Goal: Information Seeking & Learning: Learn about a topic

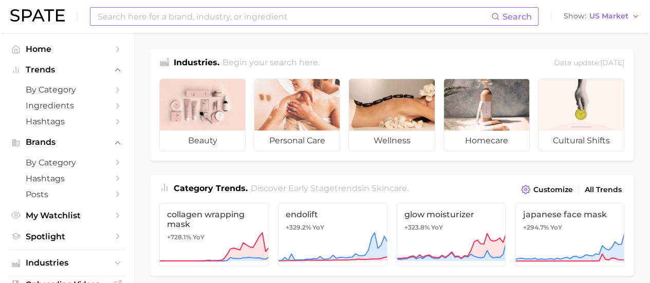
click at [178, 13] on input at bounding box center [294, 16] width 395 height 17
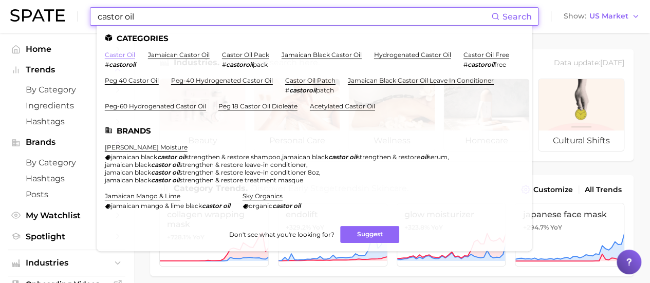
type input "castor oil"
click at [123, 53] on link "castor oil" at bounding box center [120, 55] width 30 height 8
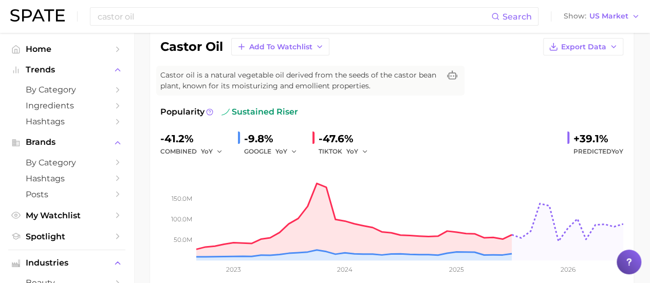
scroll to position [82, 0]
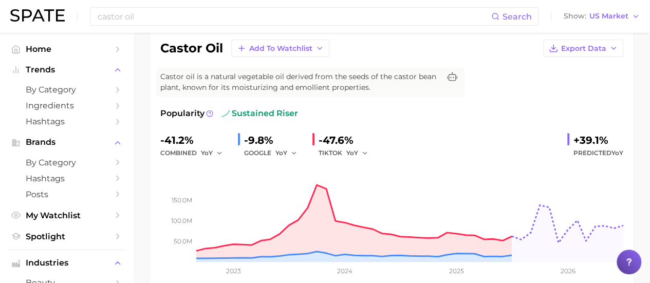
drag, startPoint x: 644, startPoint y: 81, endPoint x: 644, endPoint y: 88, distance: 7.7
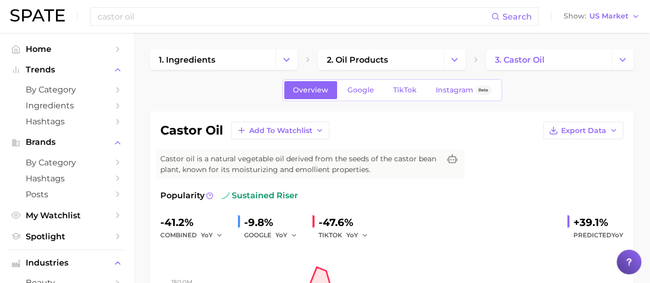
scroll to position [0, 0]
click at [370, 90] on span "Google" at bounding box center [360, 90] width 27 height 9
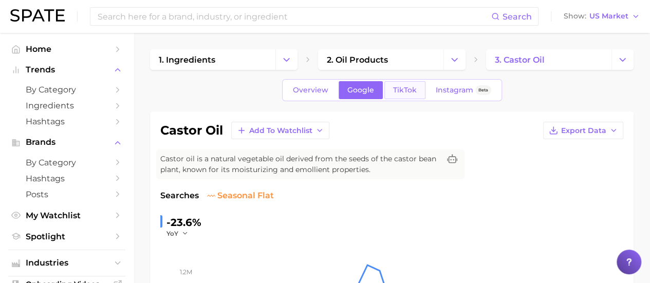
click at [407, 88] on span "TikTok" at bounding box center [405, 90] width 24 height 9
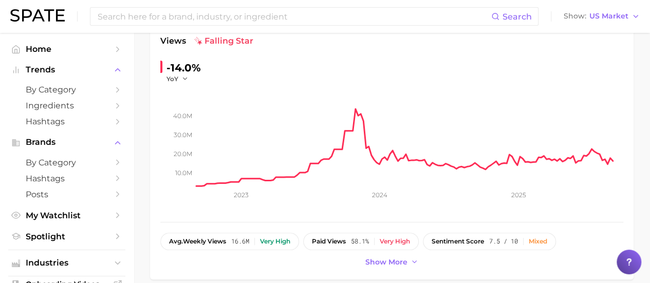
scroll to position [160, 0]
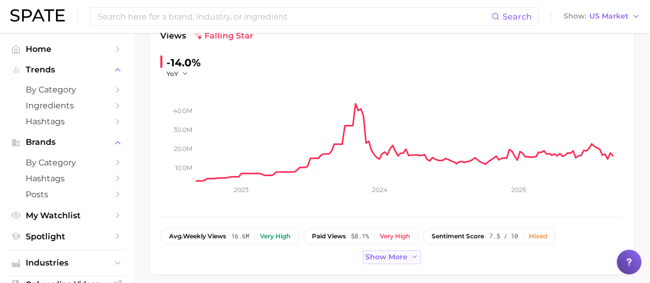
click at [414, 255] on icon at bounding box center [415, 257] width 8 height 8
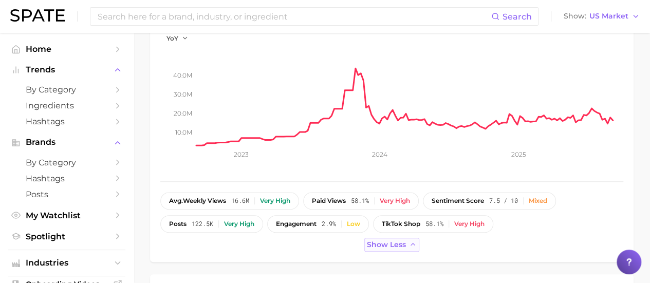
scroll to position [193, 0]
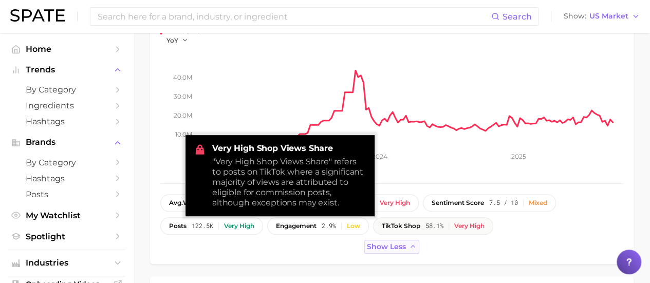
click at [472, 223] on div "Very high" at bounding box center [469, 226] width 30 height 7
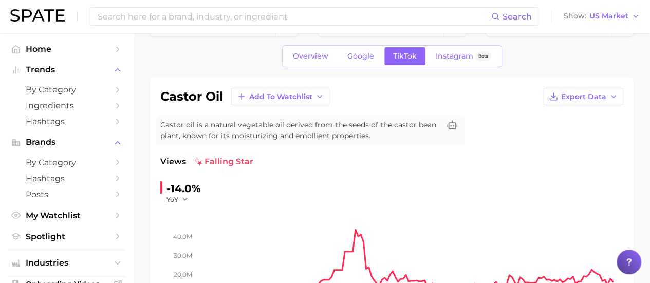
scroll to position [0, 0]
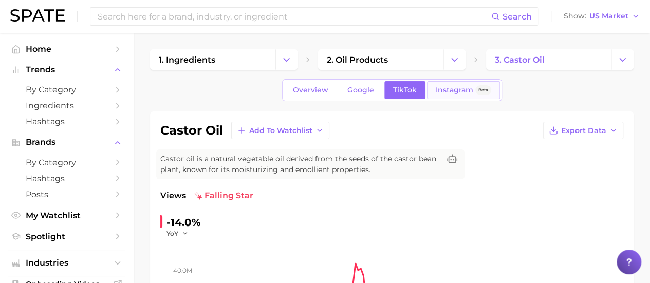
click at [444, 86] on span "Instagram" at bounding box center [455, 90] width 38 height 9
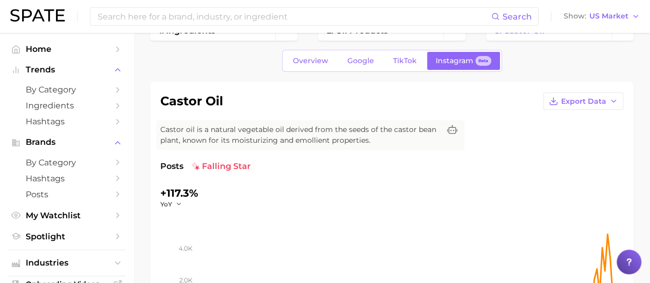
scroll to position [28, 0]
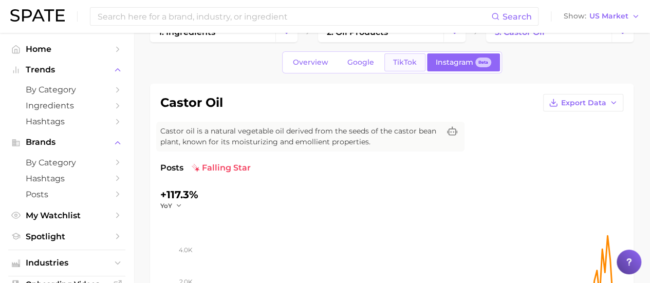
click at [400, 55] on link "TikTok" at bounding box center [404, 62] width 41 height 18
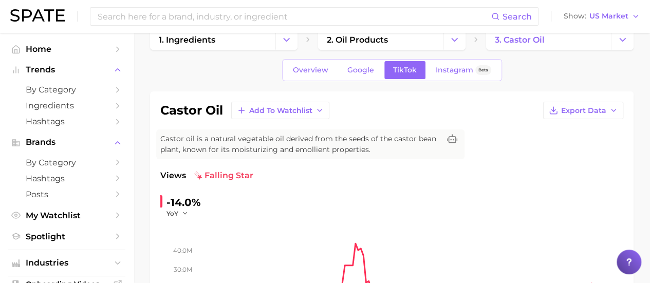
scroll to position [12, 0]
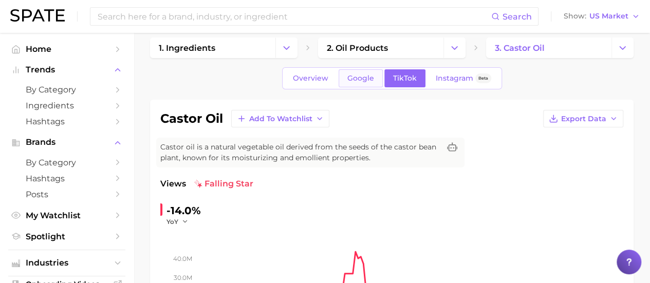
click at [361, 80] on span "Google" at bounding box center [360, 78] width 27 height 9
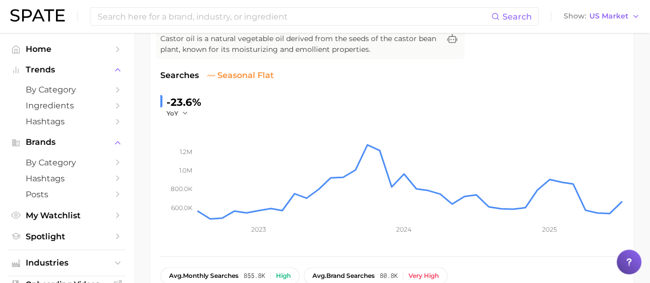
scroll to position [119, 0]
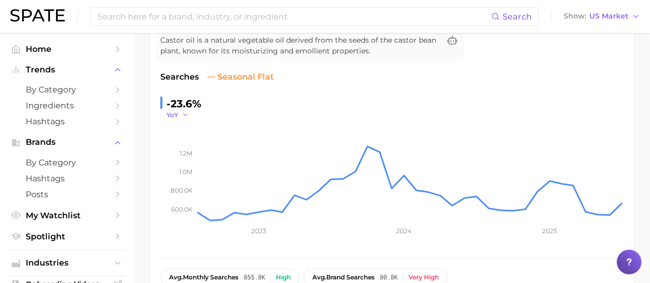
click at [184, 118] on button "YoY" at bounding box center [177, 114] width 22 height 9
click at [189, 151] on button "QoQ" at bounding box center [222, 148] width 113 height 18
click at [183, 114] on button "QoQ" at bounding box center [178, 114] width 25 height 9
click at [178, 162] on span "MoM" at bounding box center [181, 166] width 18 height 9
click at [185, 107] on div "+23.2%" at bounding box center [184, 104] width 36 height 16
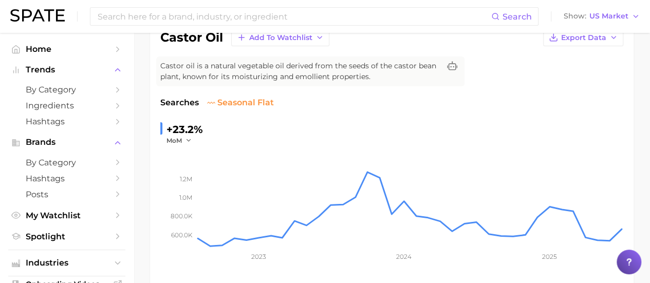
scroll to position [95, 0]
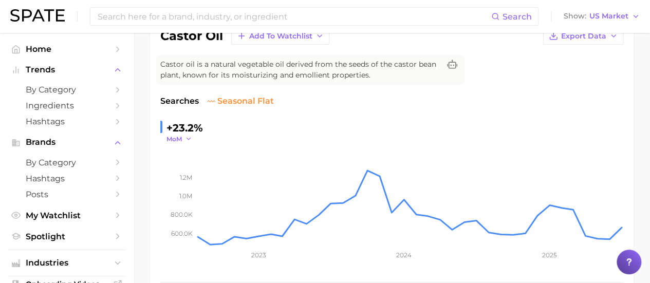
click at [174, 137] on span "MoM" at bounding box center [173, 139] width 15 height 9
click at [179, 156] on span "YoY" at bounding box center [178, 153] width 13 height 9
click at [180, 140] on button "YoY" at bounding box center [177, 139] width 22 height 9
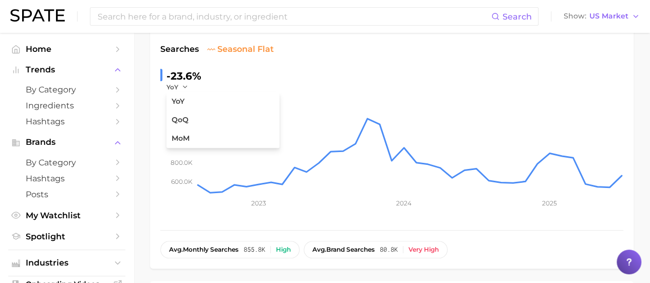
scroll to position [145, 0]
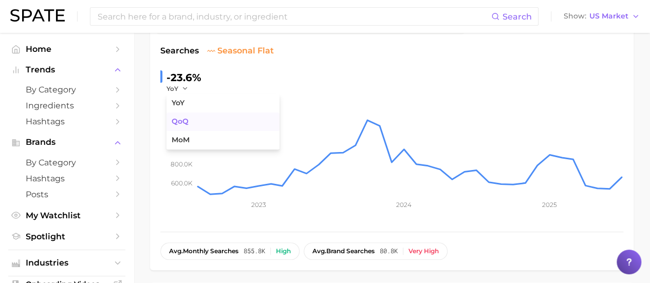
click at [180, 125] on button "QoQ" at bounding box center [222, 122] width 113 height 18
click at [184, 88] on icon "button" at bounding box center [187, 88] width 7 height 7
click at [186, 142] on span "MoM" at bounding box center [181, 140] width 18 height 9
